Goal: Check status: Check status

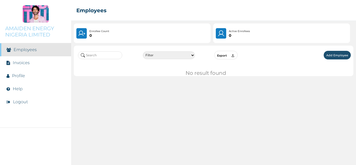
click at [54, 63] on li "Invoices" at bounding box center [35, 62] width 71 height 13
click at [15, 63] on link "Invoices" at bounding box center [21, 62] width 17 height 5
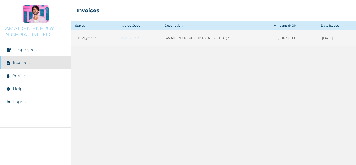
click at [141, 40] on td "INV612E2923" at bounding box center [138, 38] width 45 height 16
click at [134, 38] on link "INV612E2923" at bounding box center [138, 38] width 34 height 4
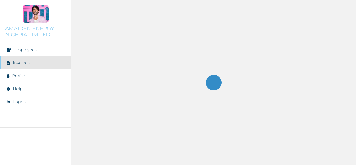
click at [22, 63] on link "Invoices" at bounding box center [21, 62] width 17 height 5
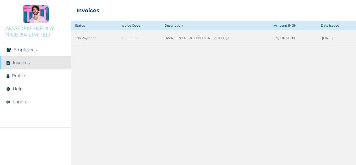
click at [32, 50] on link "Employees" at bounding box center [25, 49] width 23 height 5
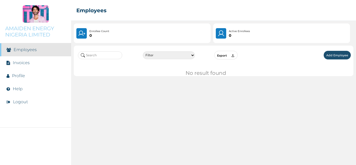
click at [35, 67] on li "Invoices" at bounding box center [35, 62] width 71 height 13
click at [31, 63] on li "Invoices" at bounding box center [35, 62] width 71 height 13
click at [28, 63] on link "Invoices" at bounding box center [21, 62] width 17 height 5
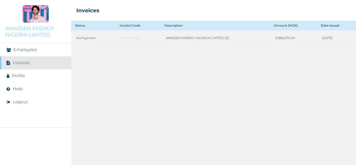
click at [25, 52] on link "Employees" at bounding box center [25, 49] width 23 height 5
